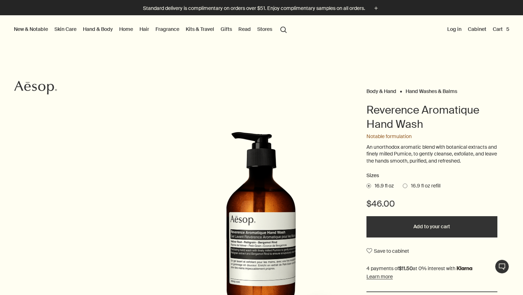
click at [501, 30] on button "Cart 5" at bounding box center [500, 29] width 19 height 9
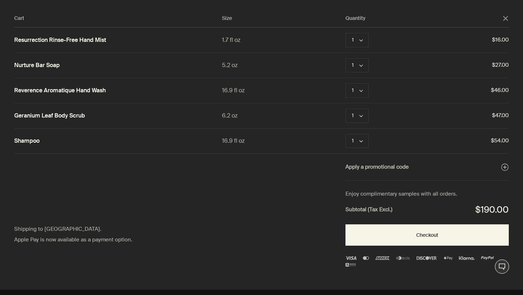
click at [507, 16] on icon "close" at bounding box center [505, 18] width 5 height 5
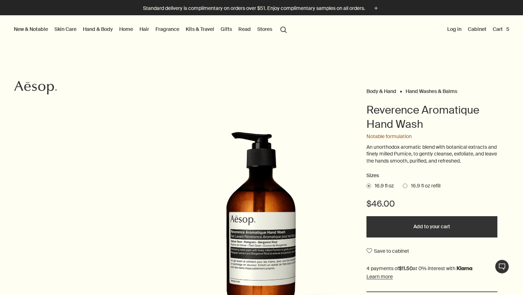
click at [501, 28] on button "Cart 5" at bounding box center [500, 29] width 19 height 9
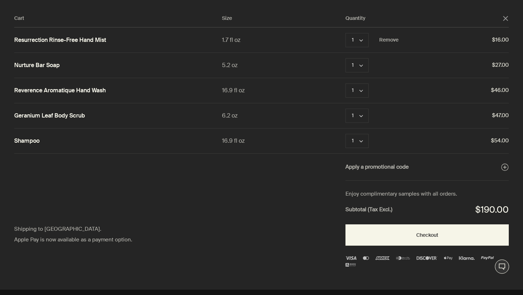
click at [86, 43] on link "Resurrection Rinse-Free Hand Mist" at bounding box center [60, 40] width 92 height 7
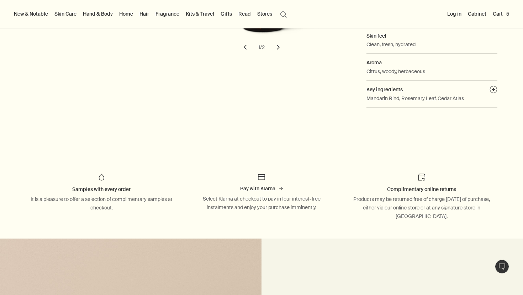
scroll to position [172, 0]
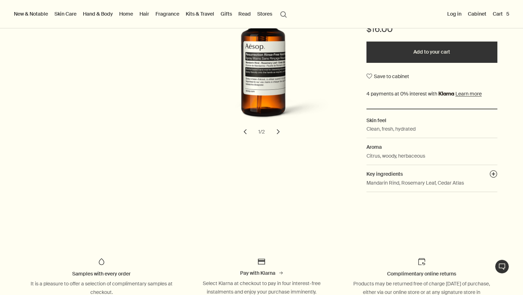
click at [439, 186] on p "Mandarin Rind, Rosemary Leaf, Cedar Atlas" at bounding box center [414, 183] width 97 height 8
click at [491, 176] on button "plusAndCloseWithCircle" at bounding box center [493, 175] width 8 height 10
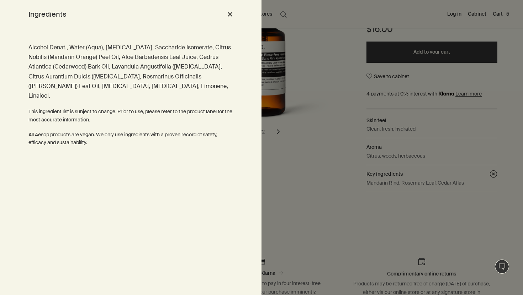
click at [298, 117] on div at bounding box center [261, 147] width 523 height 295
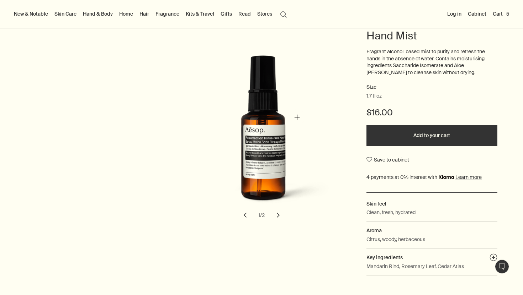
scroll to position [0, 0]
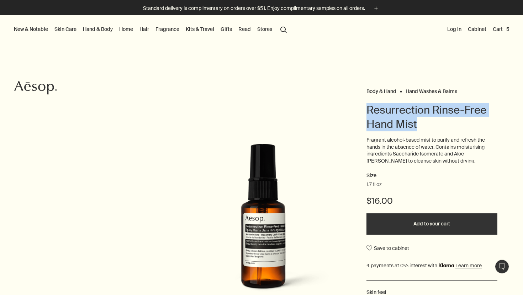
copy h1 "Resurrection Rinse-Free Hand Mist"
drag, startPoint x: 358, startPoint y: 103, endPoint x: 420, endPoint y: 119, distance: 63.9
click at [420, 119] on div "Body & Hand Hand Washes & Balms Resurrection Rinse-Free Hand Mist Fragrant alco…" at bounding box center [261, 227] width 523 height 283
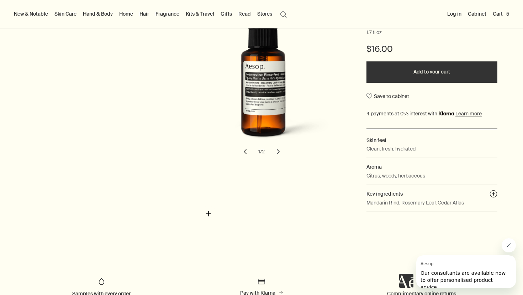
scroll to position [153, 0]
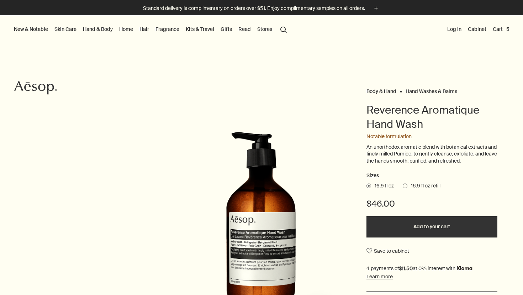
click at [501, 29] on button "Cart 5" at bounding box center [500, 29] width 19 height 9
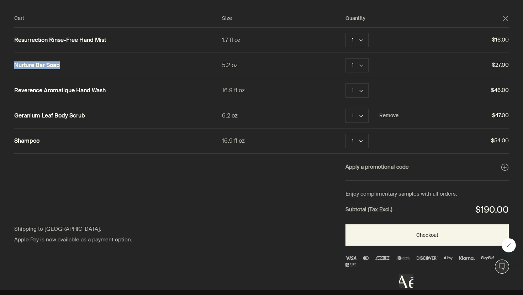
click at [47, 112] on link "Geranium Leaf Body Scrub" at bounding box center [49, 115] width 71 height 7
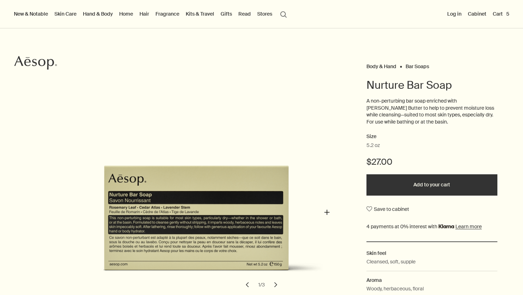
scroll to position [32, 0]
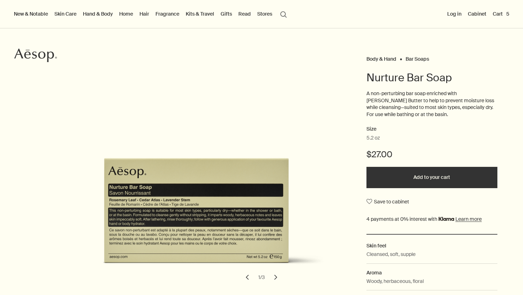
click at [272, 275] on button "chevron" at bounding box center [276, 278] width 16 height 16
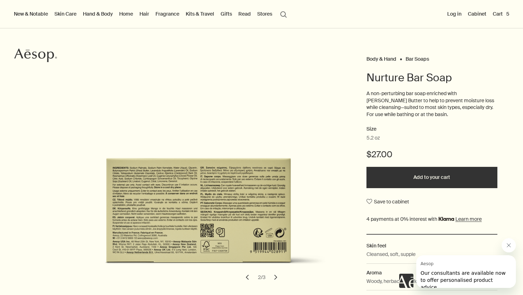
scroll to position [0, 0]
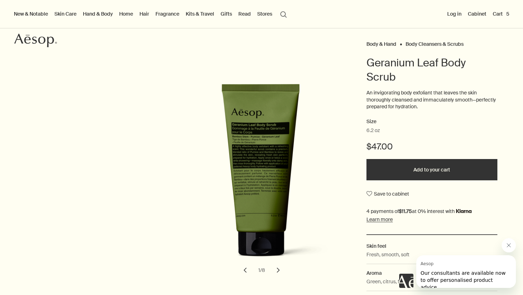
scroll to position [47, 0]
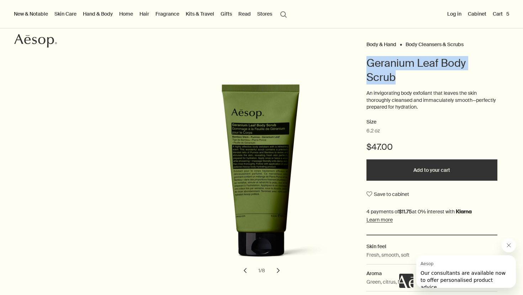
drag, startPoint x: 366, startPoint y: 59, endPoint x: 413, endPoint y: 75, distance: 49.4
click at [413, 75] on h1 "Geranium Leaf Body Scrub" at bounding box center [431, 70] width 131 height 28
copy h1 "Geranium Leaf Body Scrub"
